Goal: Task Accomplishment & Management: Complete application form

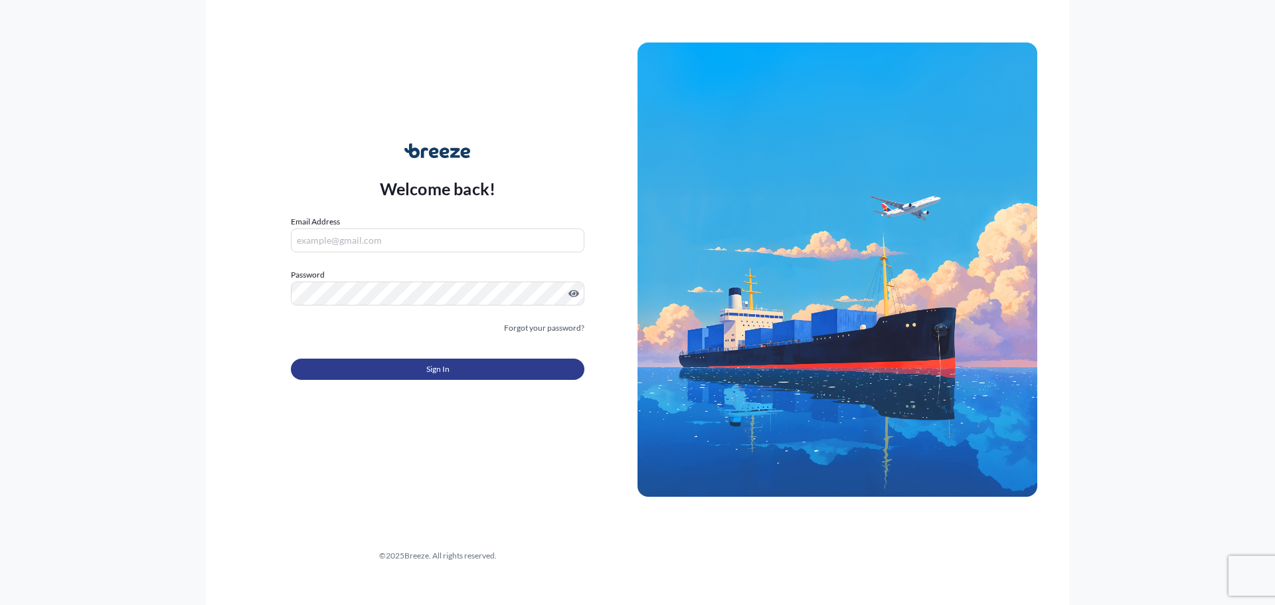
type input "[PERSON_NAME][EMAIL_ADDRESS][PERSON_NAME][DOMAIN_NAME]"
click at [450, 367] on button "Sign In" at bounding box center [437, 369] width 293 height 21
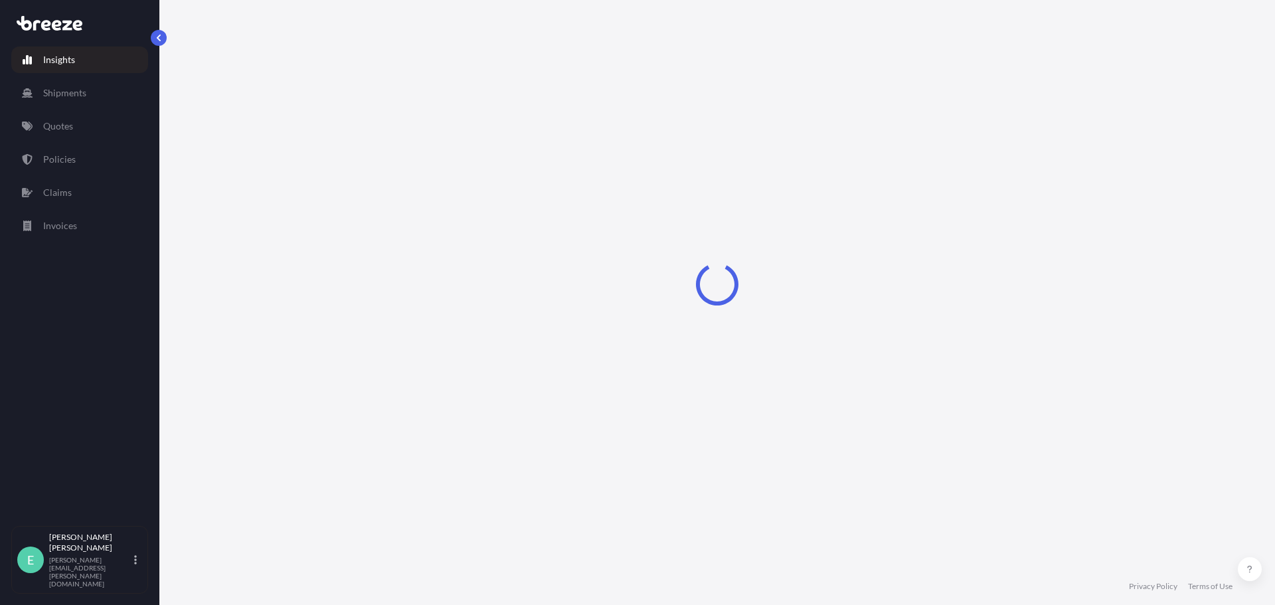
select select "2025"
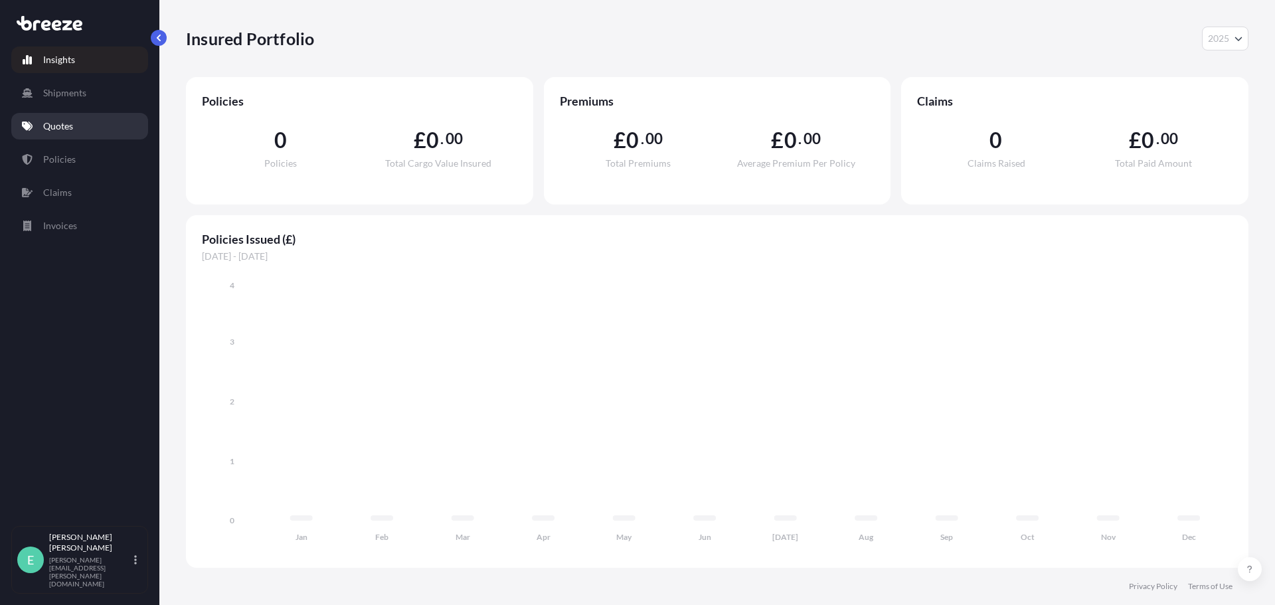
click at [76, 125] on link "Quotes" at bounding box center [79, 126] width 137 height 27
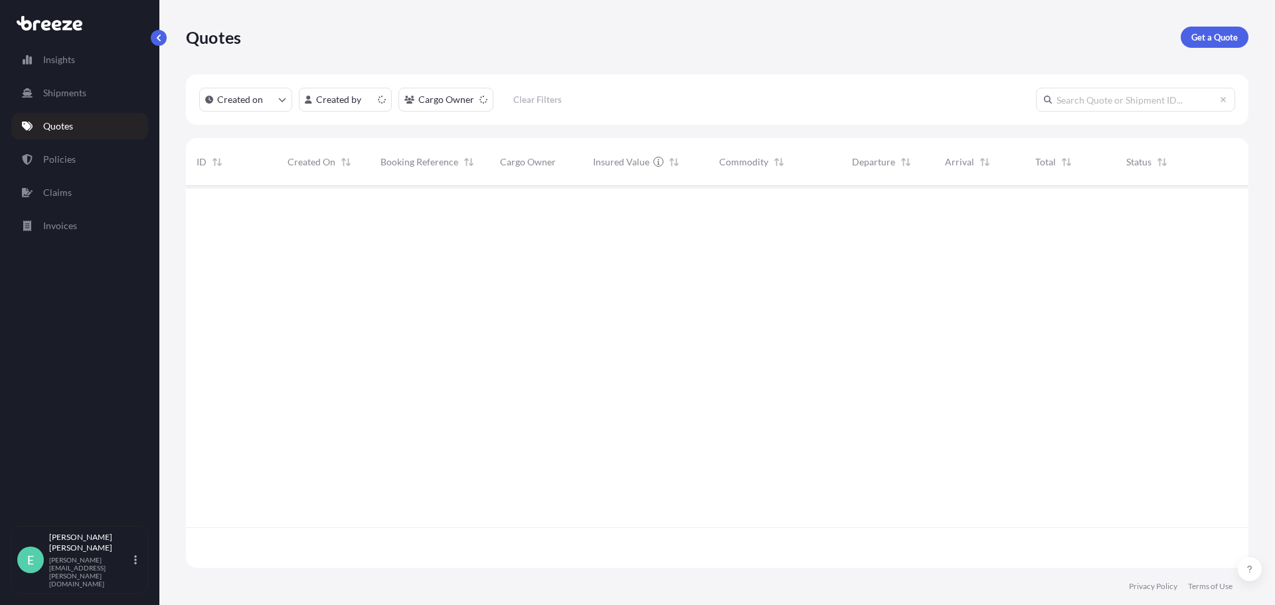
scroll to position [379, 1052]
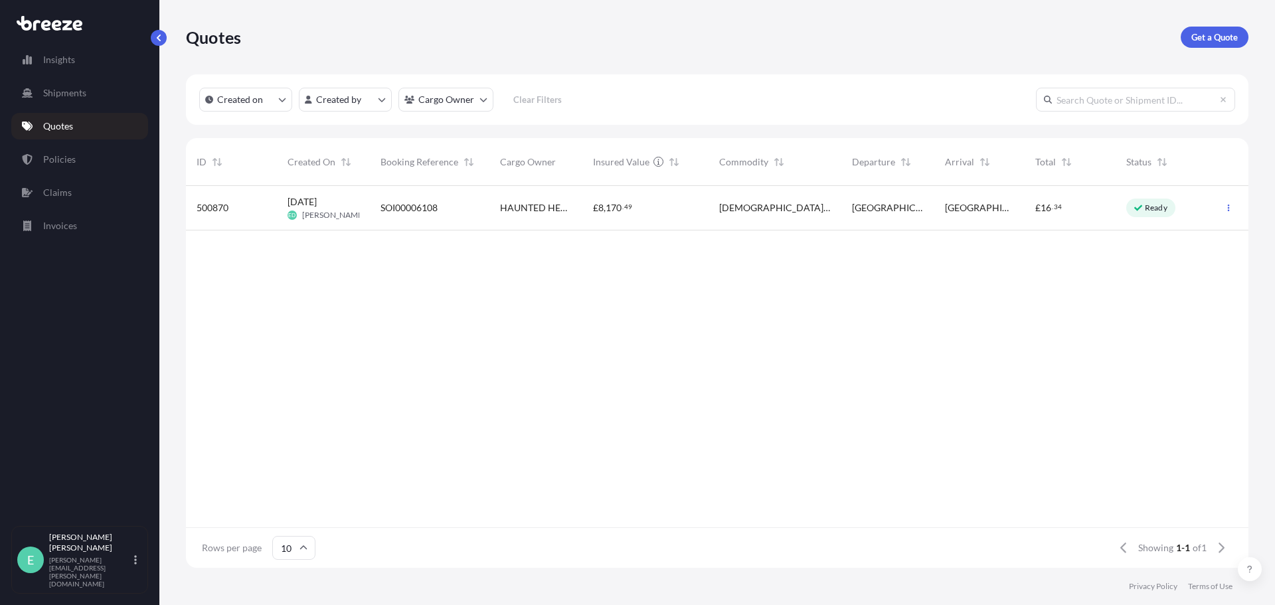
click at [339, 207] on span "[DATE] ED [PERSON_NAME]" at bounding box center [324, 207] width 72 height 25
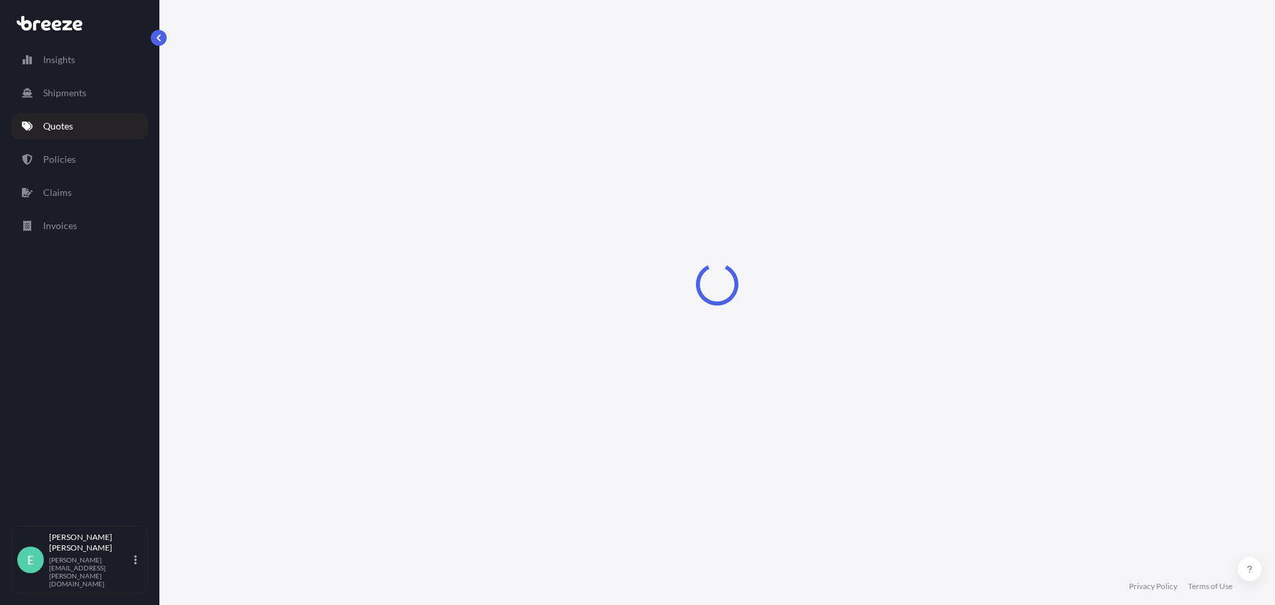
select select "Road"
select select "1"
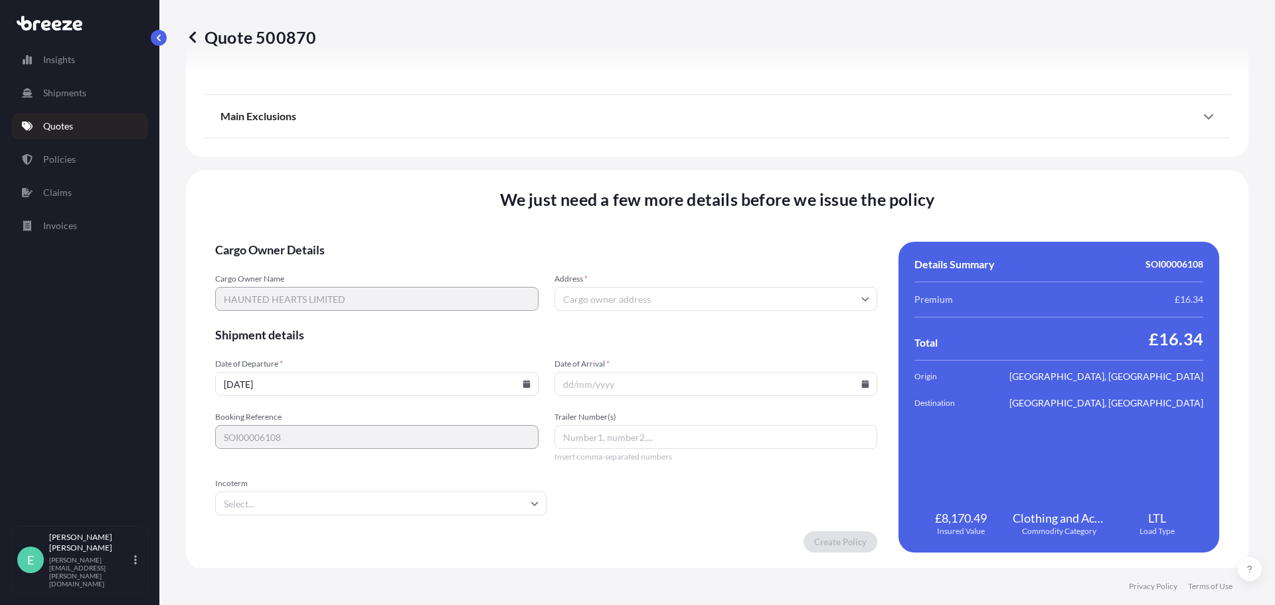
scroll to position [1503, 0]
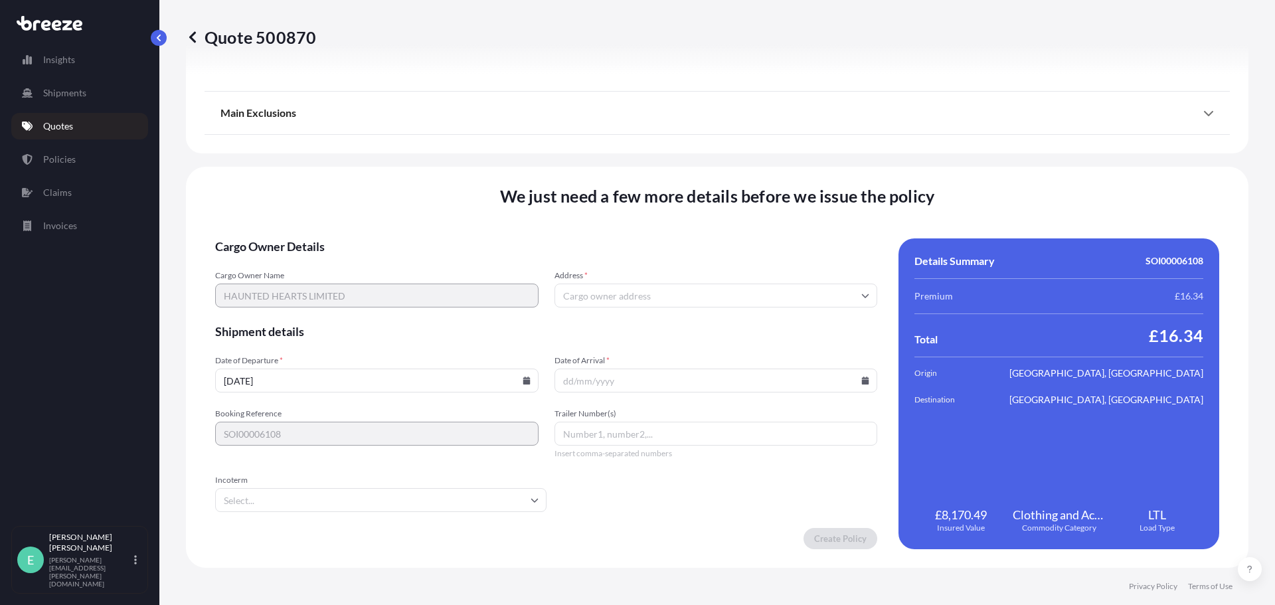
click at [630, 295] on input "Address *" at bounding box center [715, 296] width 323 height 24
click at [677, 331] on div "Please type and select an option" at bounding box center [710, 324] width 309 height 13
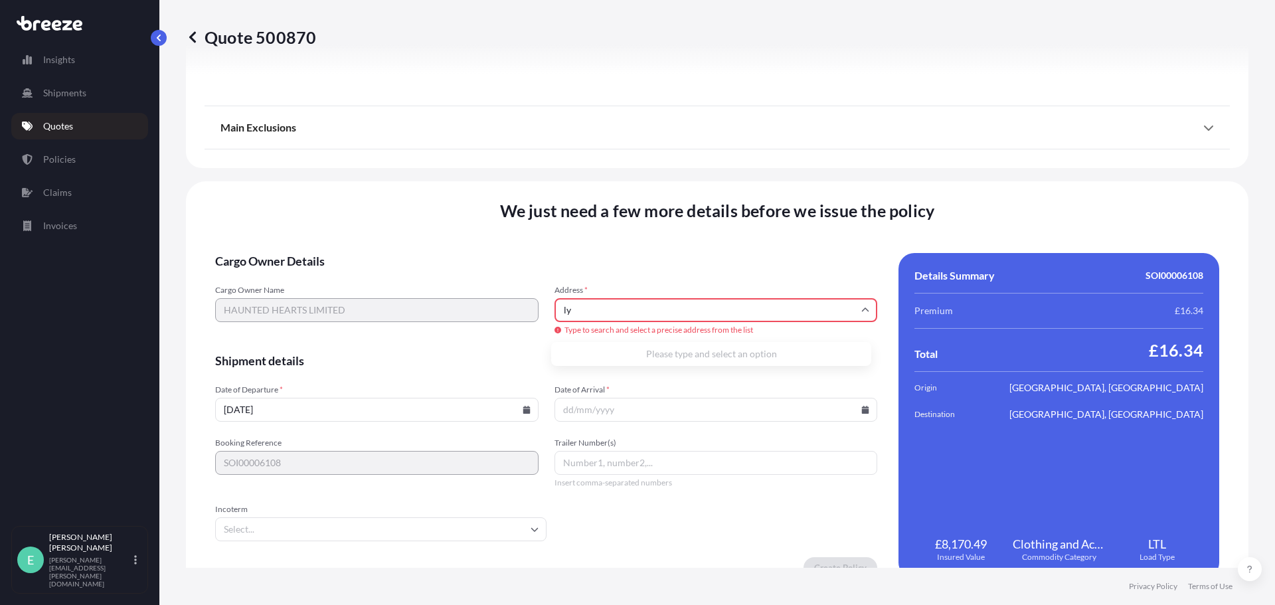
type input "l"
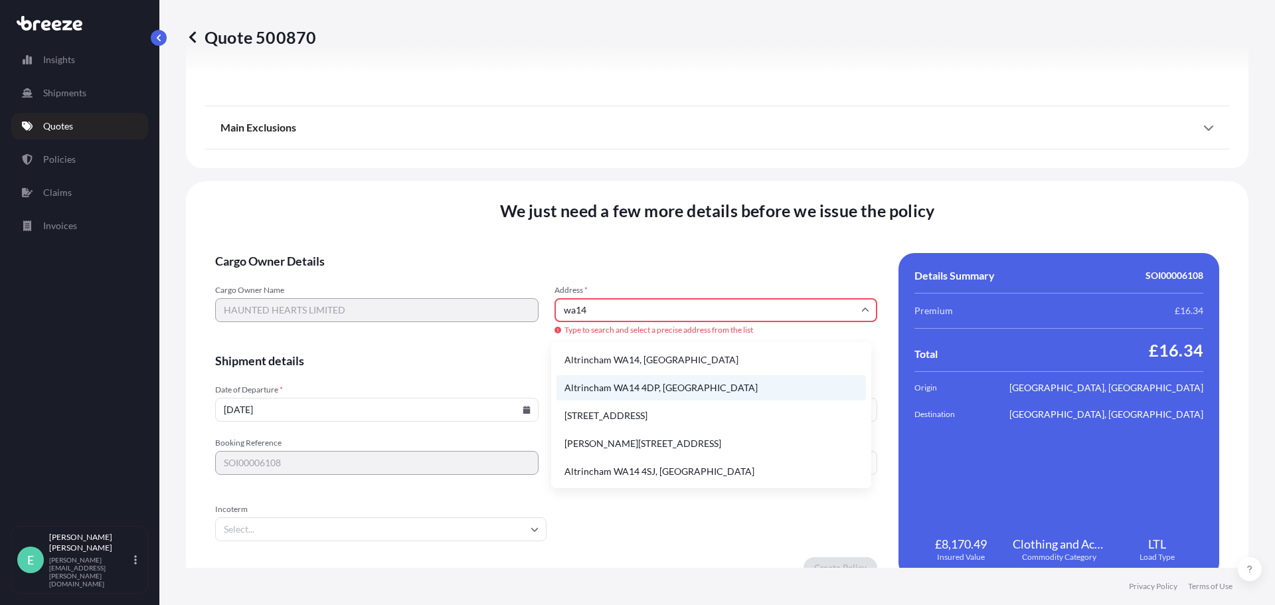
scroll to position [1, 0]
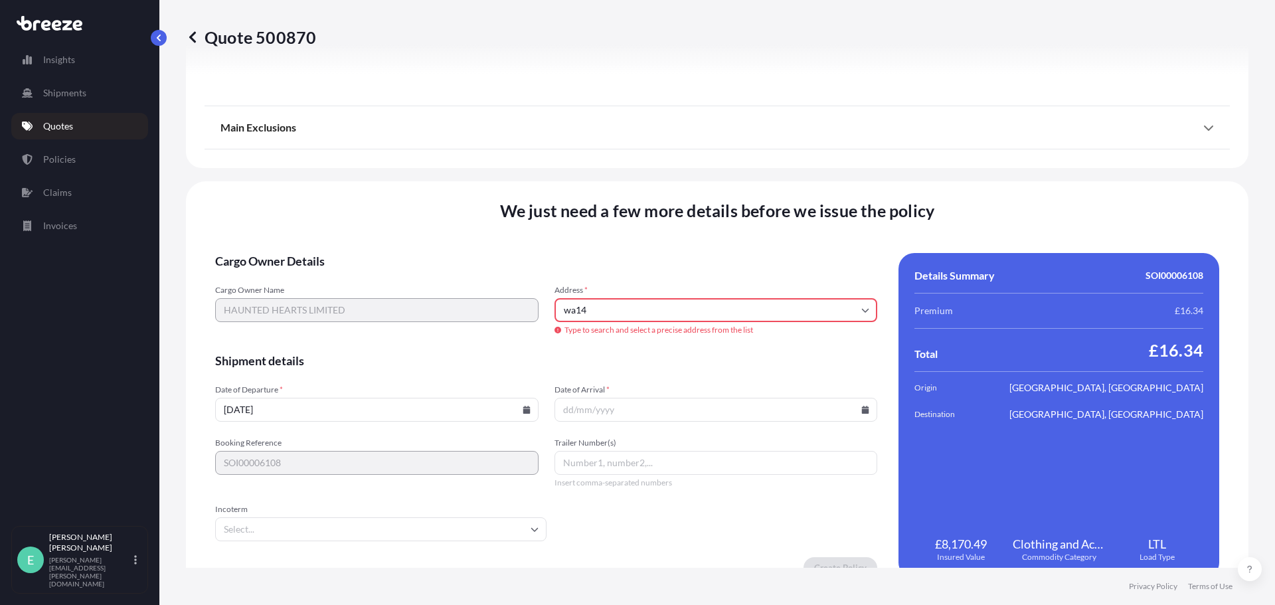
click at [616, 312] on input "wa14" at bounding box center [715, 310] width 323 height 24
click at [636, 361] on li "Altrincham WA14 4DZ, [GEOGRAPHIC_DATA]" at bounding box center [710, 359] width 309 height 25
type input "Altrincham WA14 4DZ, [GEOGRAPHIC_DATA]"
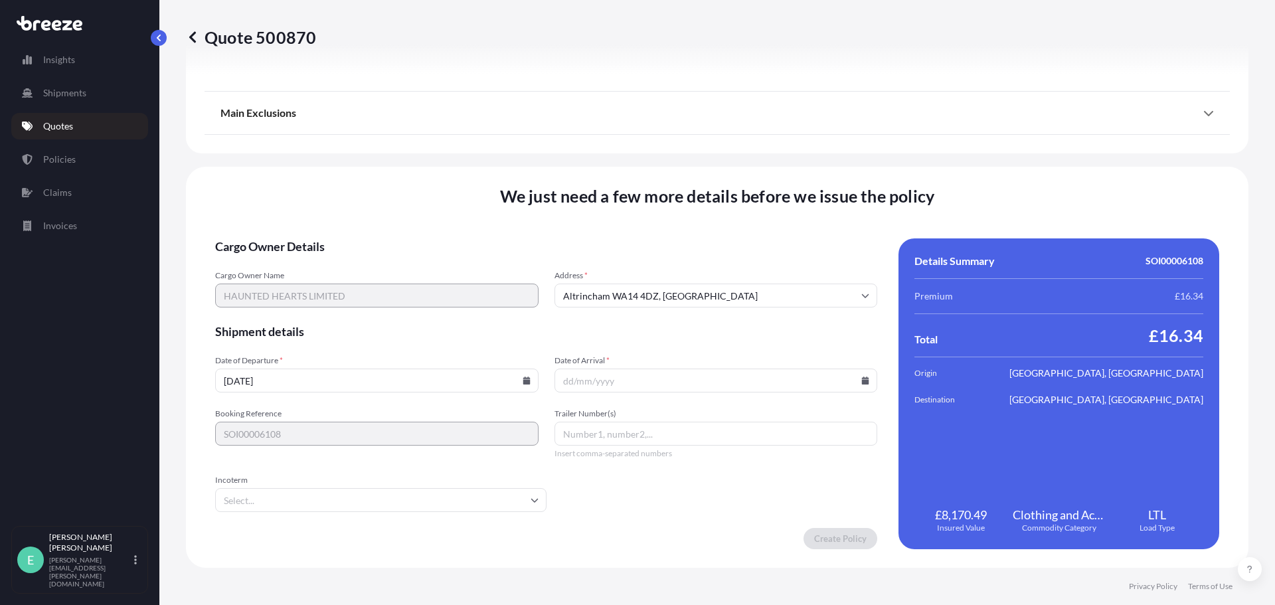
click at [631, 372] on input "Date of Arrival *" at bounding box center [715, 381] width 323 height 24
click at [862, 382] on icon at bounding box center [865, 380] width 7 height 8
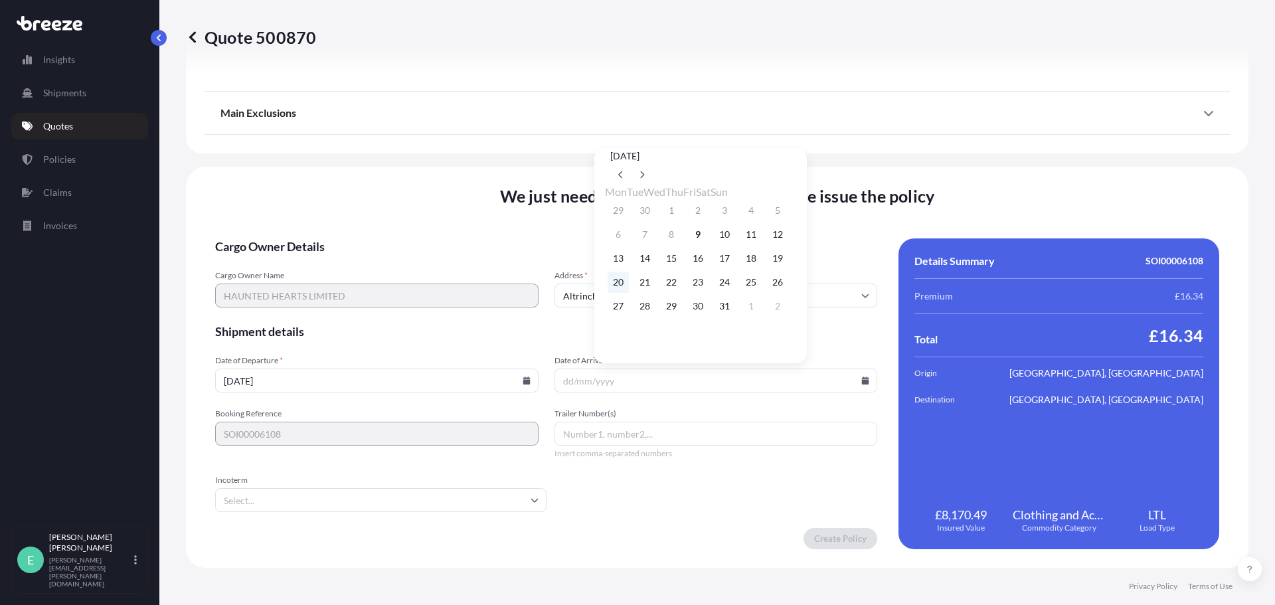
click at [619, 287] on button "20" at bounding box center [618, 282] width 21 height 21
type input "[DATE]"
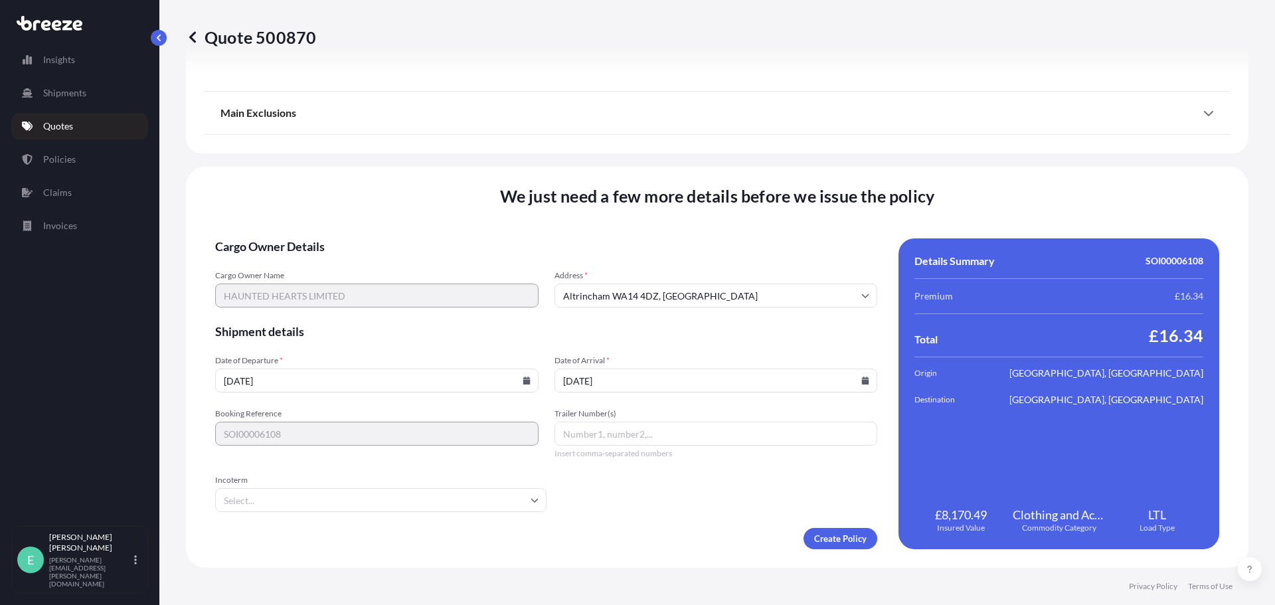
click at [632, 433] on input "Trailer Number(s)" at bounding box center [715, 434] width 323 height 24
type input "34 VOE 62"
click at [448, 494] on input "Incoterm" at bounding box center [380, 500] width 331 height 24
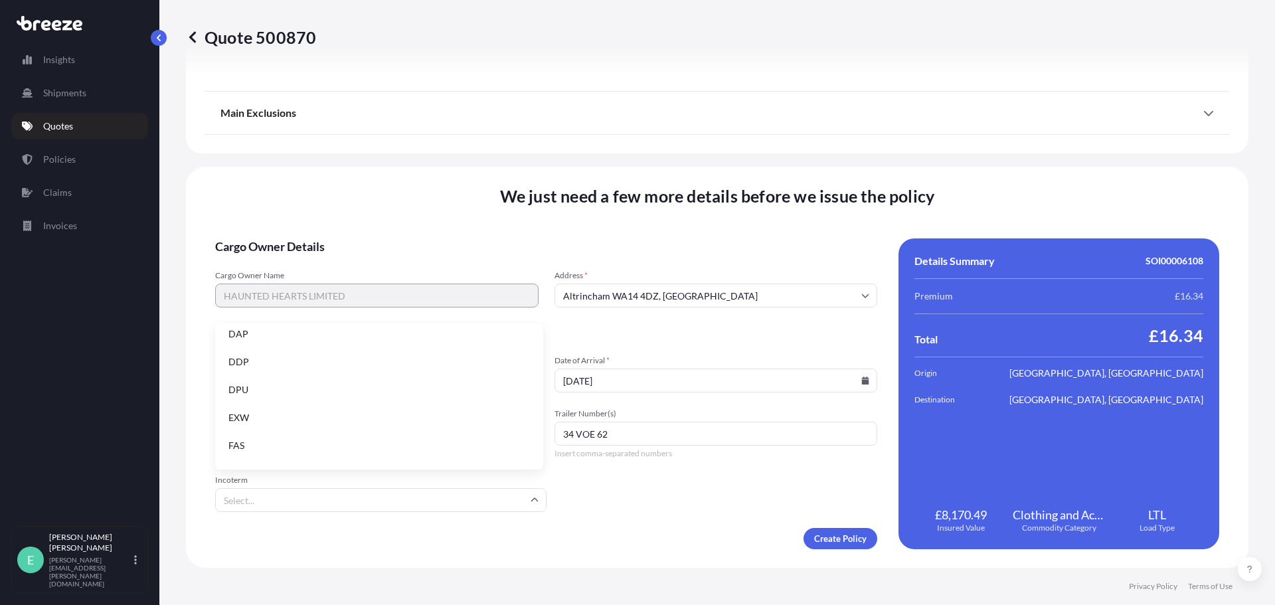
scroll to position [169, 0]
click at [246, 371] on li "EXW" at bounding box center [378, 367] width 317 height 25
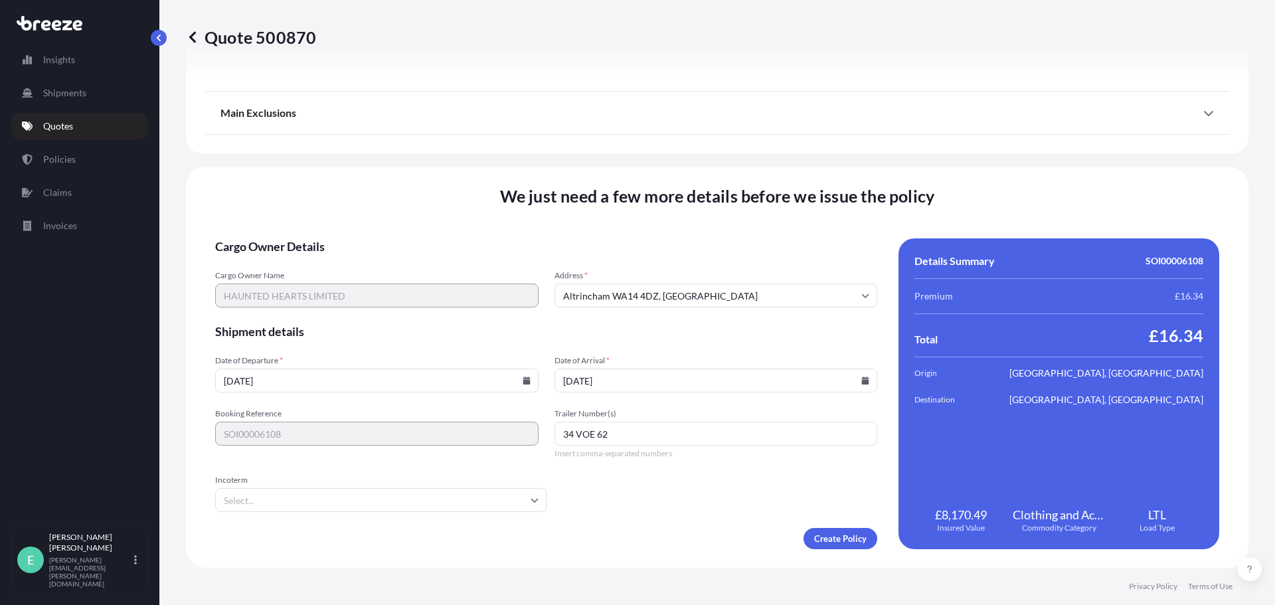
type input "EXW"
click at [687, 539] on div "Create Policy" at bounding box center [546, 538] width 662 height 21
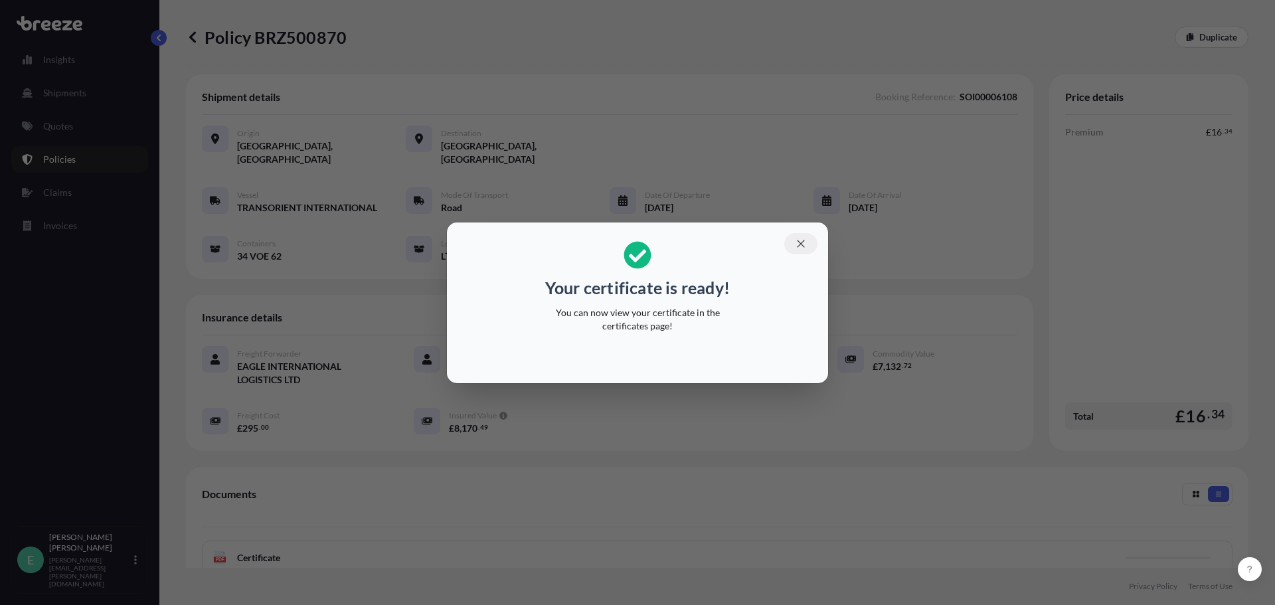
click at [801, 245] on icon "button" at bounding box center [801, 244] width 12 height 12
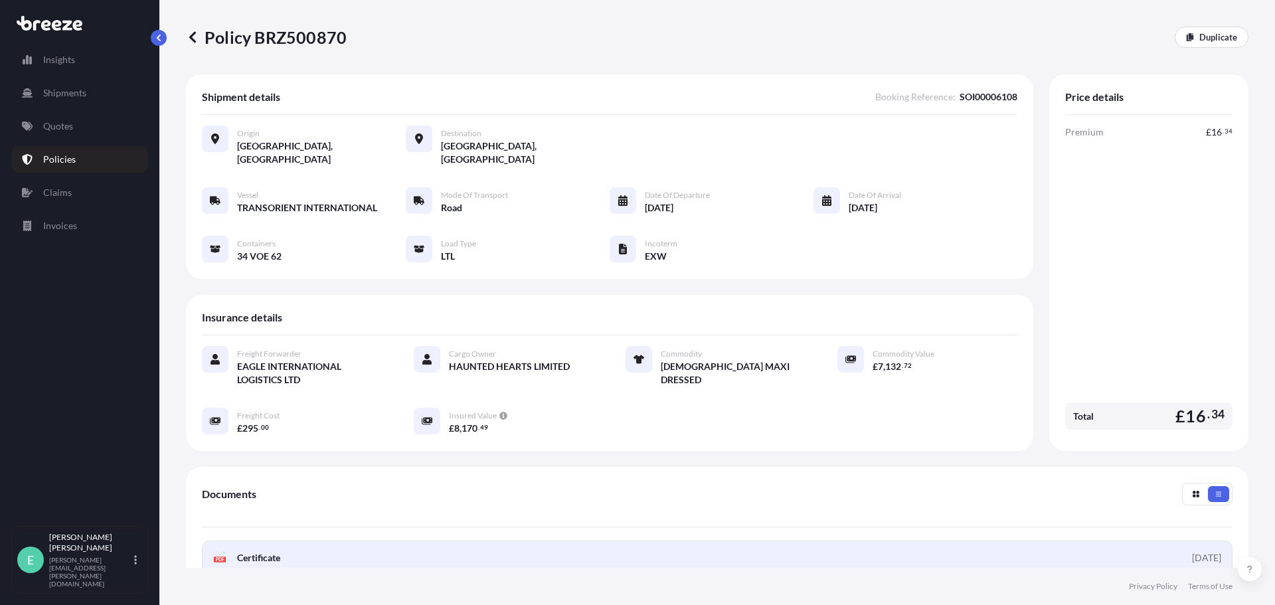
click at [841, 540] on link "PDF Certificate [DATE]" at bounding box center [717, 557] width 1031 height 35
